Goal: Task Accomplishment & Management: Use online tool/utility

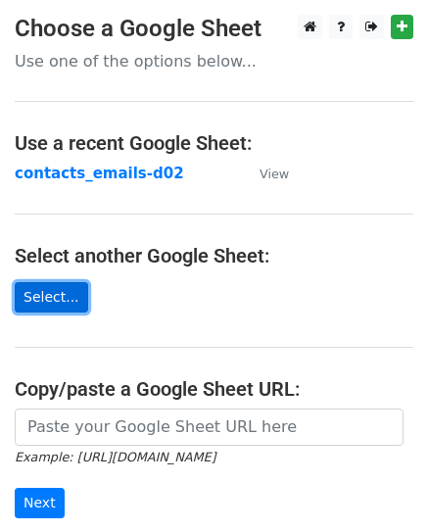
click at [68, 292] on link "Select..." at bounding box center [52, 297] width 74 height 30
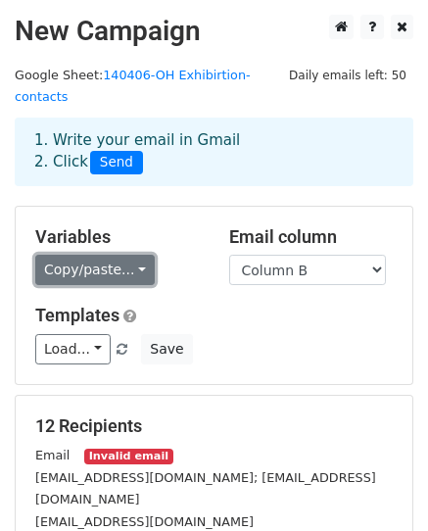
click at [131, 255] on link "Copy/paste..." at bounding box center [95, 270] width 120 height 30
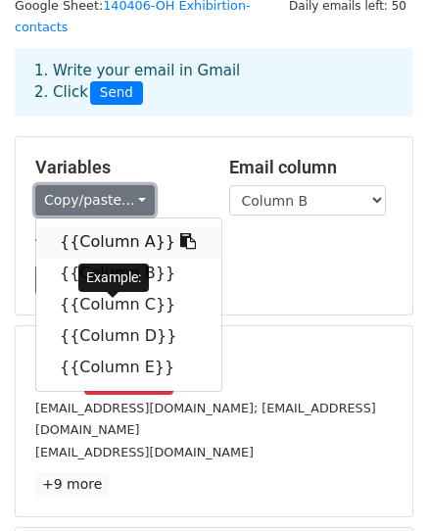
scroll to position [98, 0]
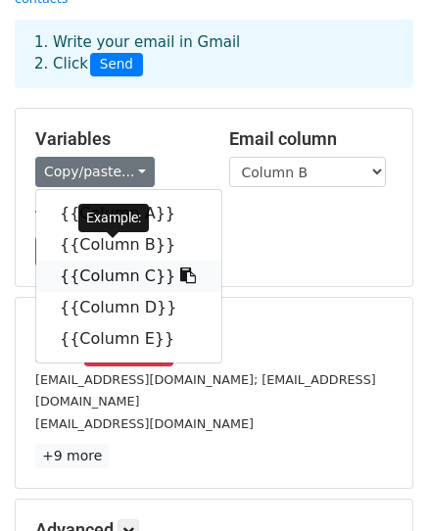
click at [135, 264] on link "{{Column C}}" at bounding box center [128, 276] width 185 height 31
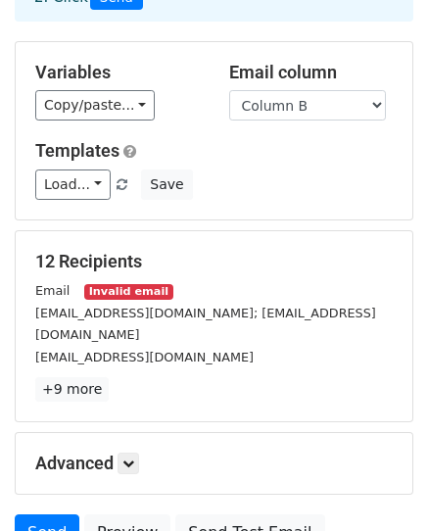
scroll to position [196, 0]
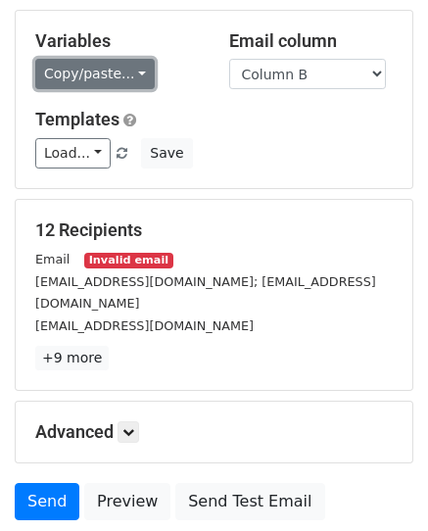
click at [127, 59] on link "Copy/paste..." at bounding box center [95, 74] width 120 height 30
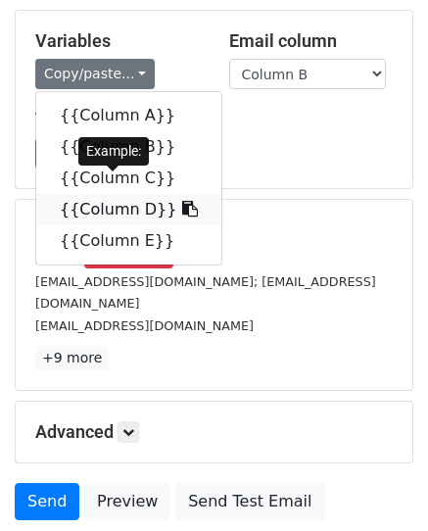
click at [113, 194] on link "{{Column D}}" at bounding box center [128, 209] width 185 height 31
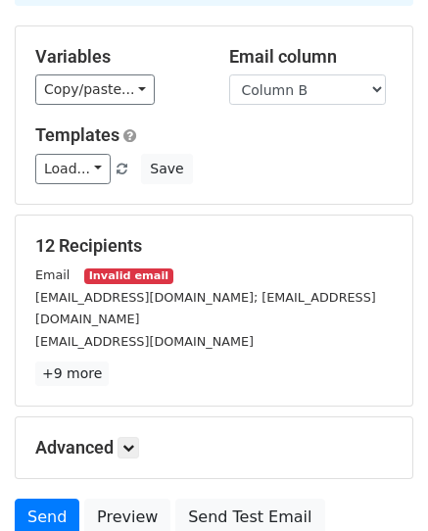
scroll to position [308, 0]
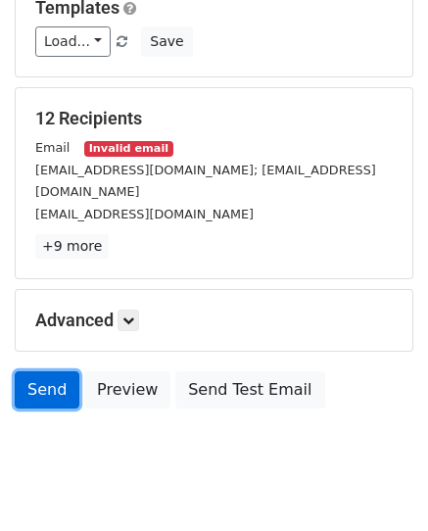
click at [40, 372] on link "Send" at bounding box center [47, 390] width 65 height 37
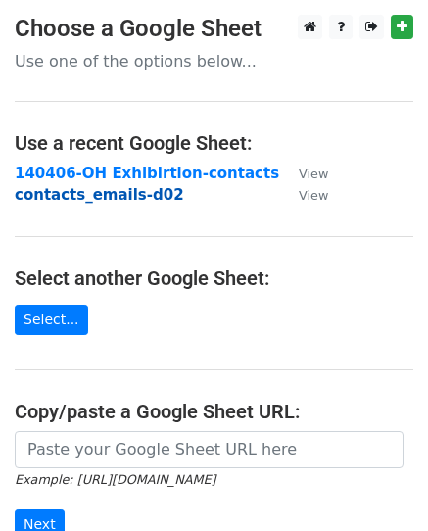
click at [113, 190] on strong "contacts_emails-d02" at bounding box center [100, 195] width 170 height 18
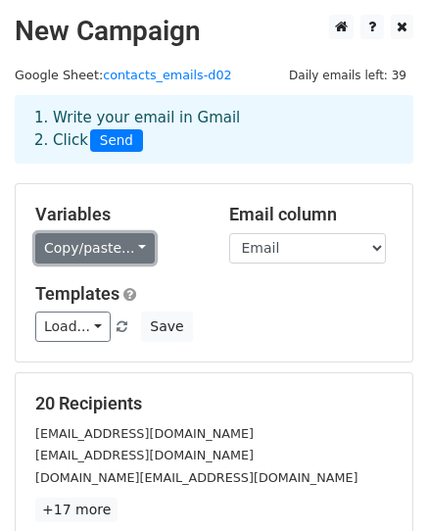
click at [129, 242] on link "Copy/paste..." at bounding box center [95, 248] width 120 height 30
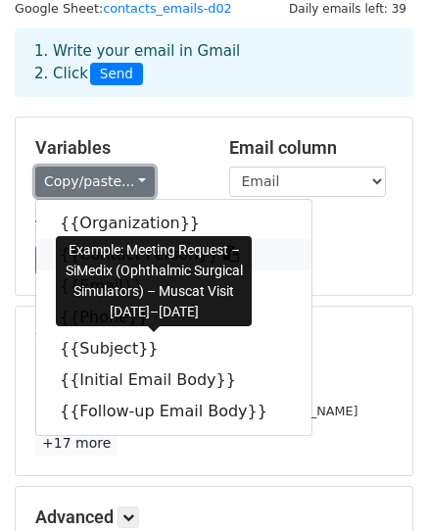
scroll to position [98, 0]
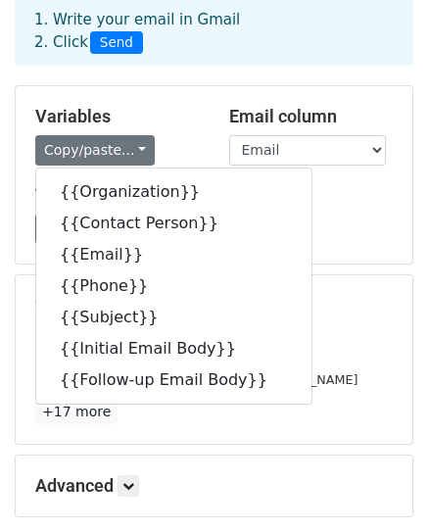
click at [336, 285] on div "20 Recipients helpdesk@investoman.om contactcenter@opaz.gov.om ejaad.info@moher…" at bounding box center [214, 359] width 397 height 169
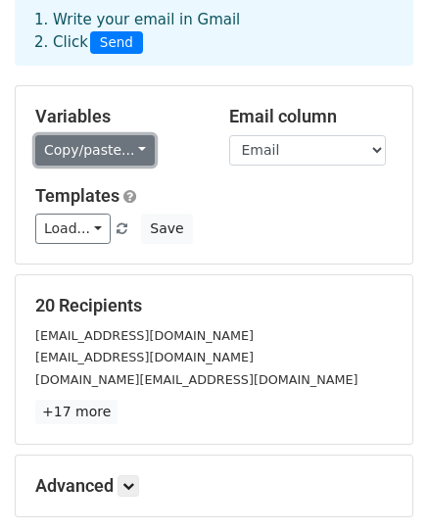
click at [134, 144] on link "Copy/paste..." at bounding box center [95, 150] width 120 height 30
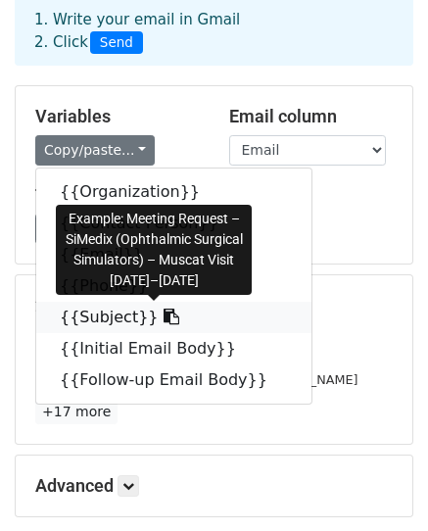
click at [159, 308] on span at bounding box center [169, 317] width 21 height 19
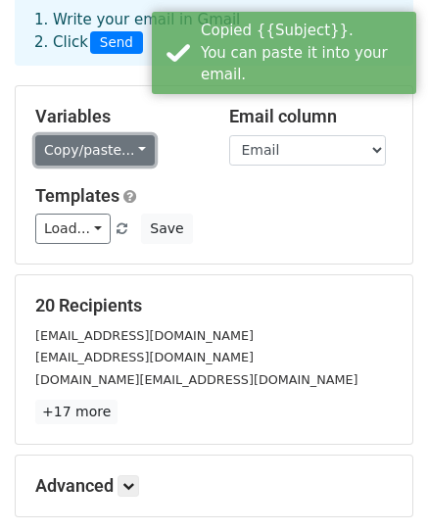
click at [120, 162] on link "Copy/paste..." at bounding box center [95, 150] width 120 height 30
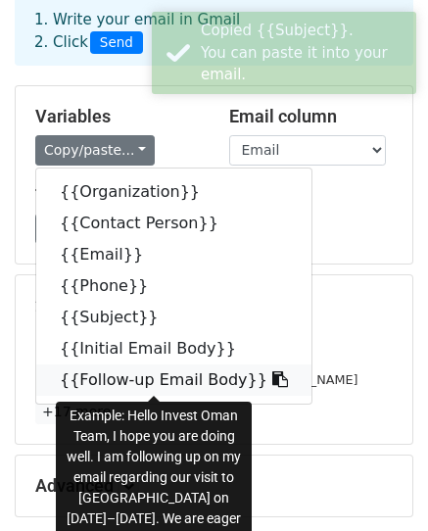
click at [156, 375] on link "{{Follow‑up Email Body}}" at bounding box center [173, 380] width 275 height 31
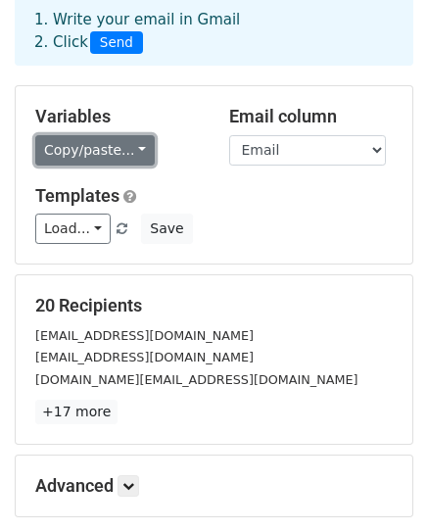
click at [127, 142] on link "Copy/paste..." at bounding box center [95, 150] width 120 height 30
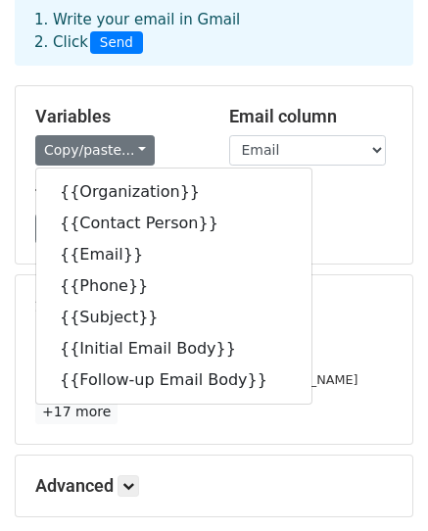
click at [335, 317] on div "20 Recipients helpdesk@investoman.om contactcenter@opaz.gov.om ejaad.info@moher…" at bounding box center [214, 359] width 358 height 129
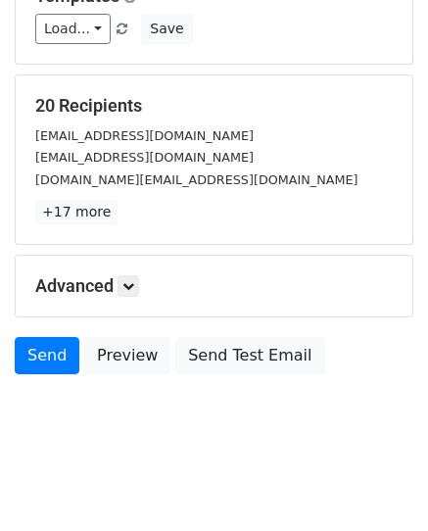
scroll to position [308, 0]
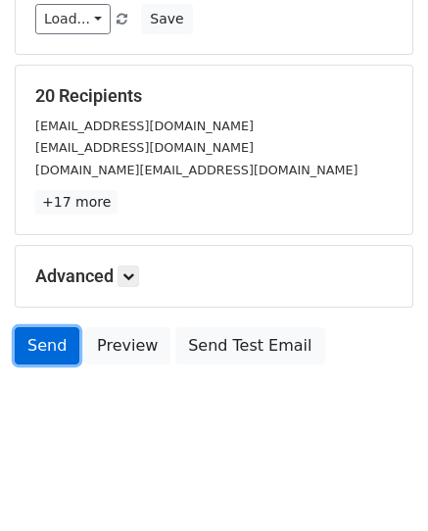
click at [50, 356] on link "Send" at bounding box center [47, 345] width 65 height 37
